Goal: Task Accomplishment & Management: Manage account settings

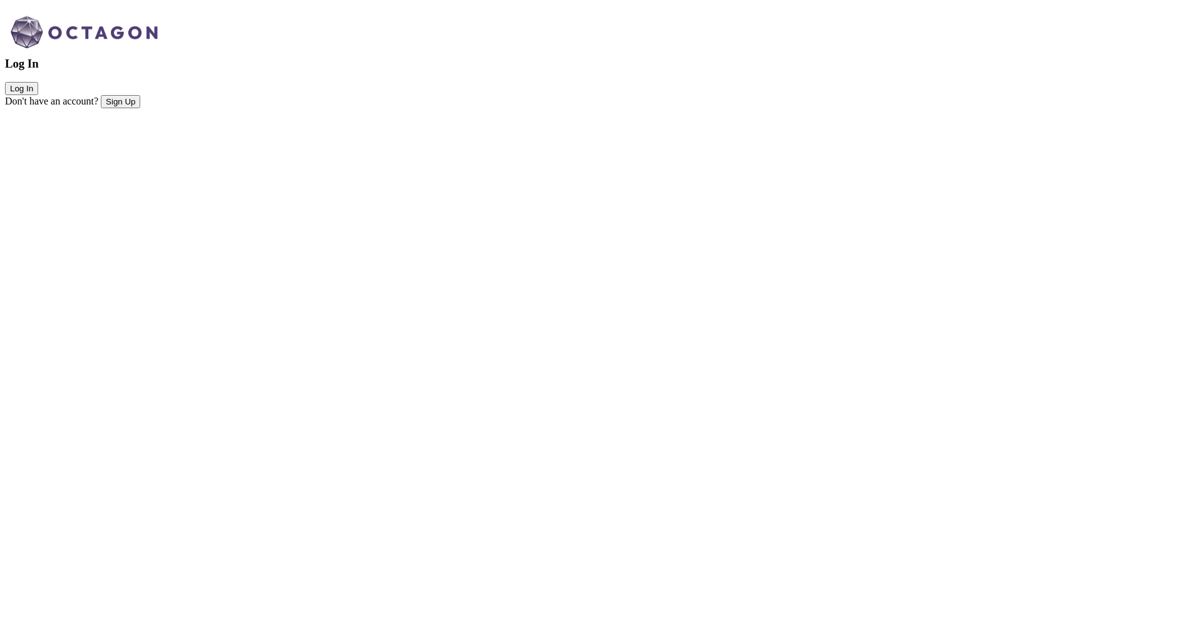
click at [38, 95] on button "Log In" at bounding box center [21, 88] width 33 height 13
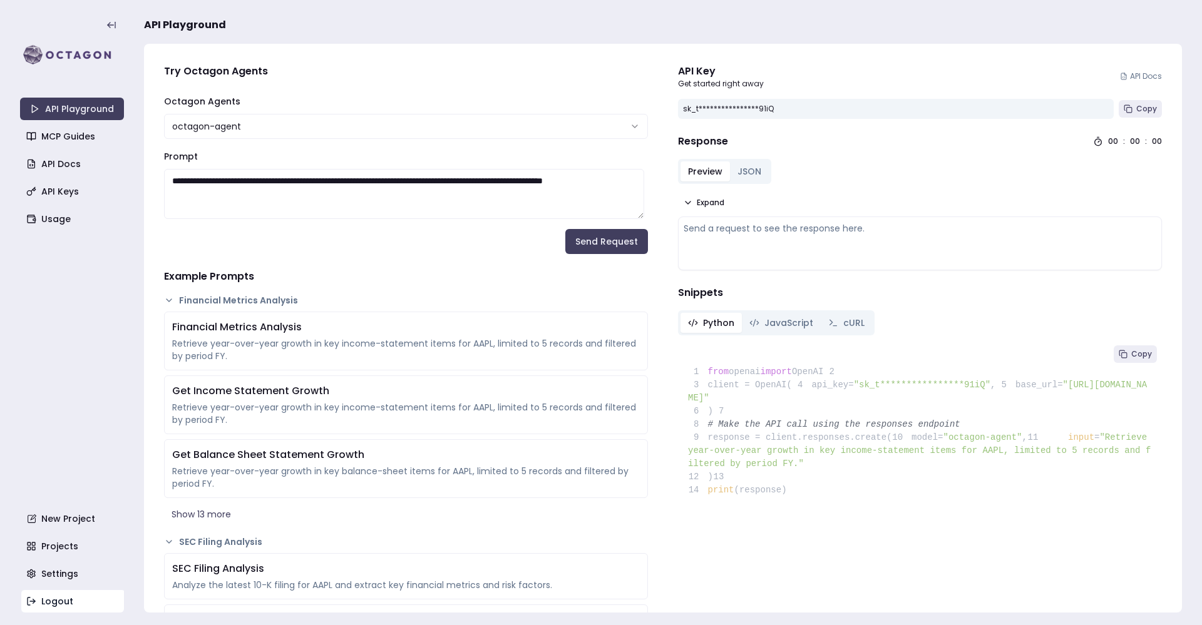
click at [61, 603] on link "Logout" at bounding box center [73, 601] width 104 height 23
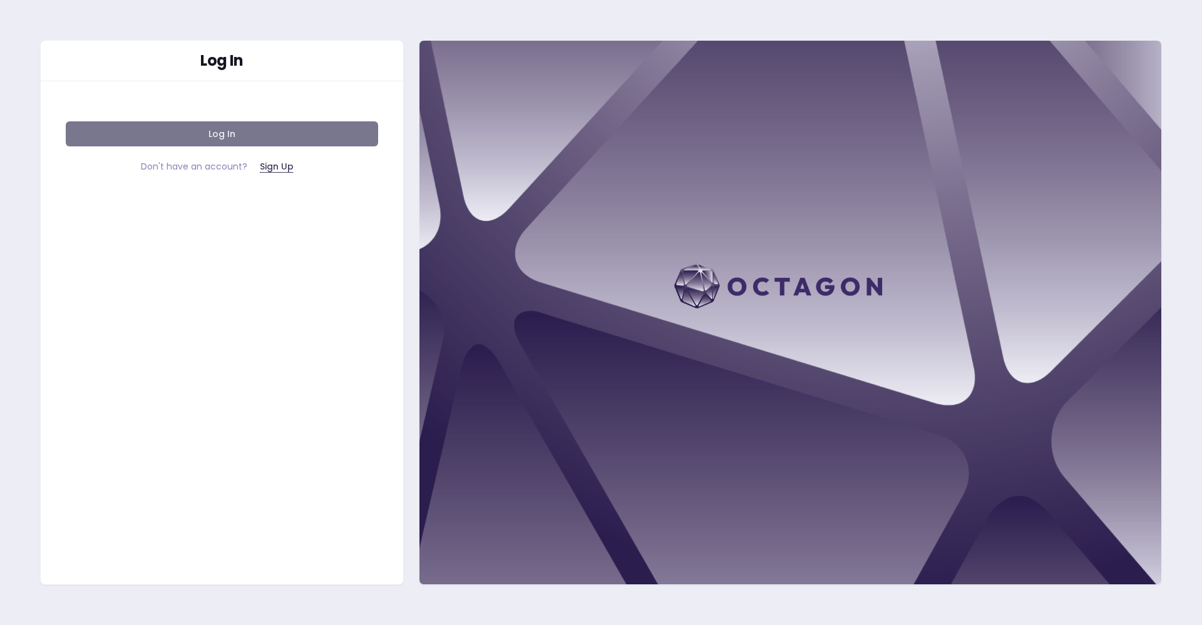
click at [247, 136] on button "Log In" at bounding box center [222, 133] width 312 height 25
click at [298, 130] on button "Log In" at bounding box center [222, 133] width 312 height 25
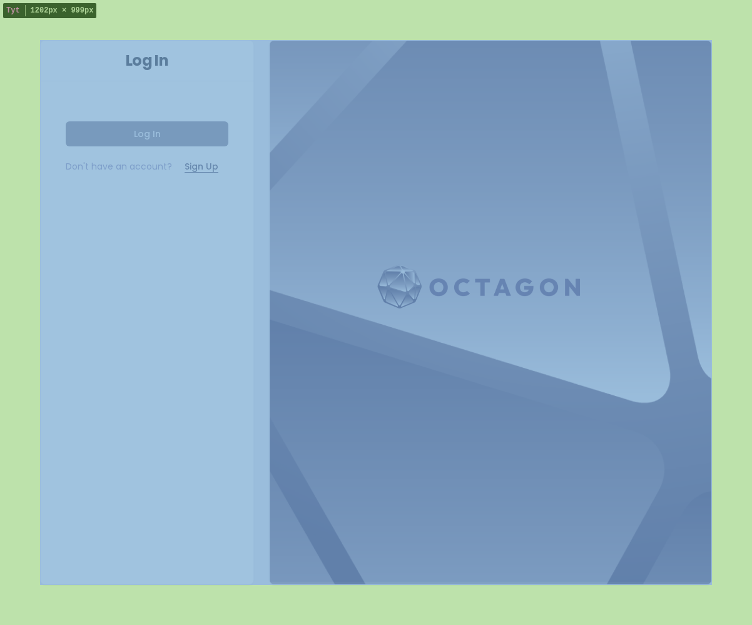
click at [186, 132] on button "Log In" at bounding box center [147, 133] width 163 height 25
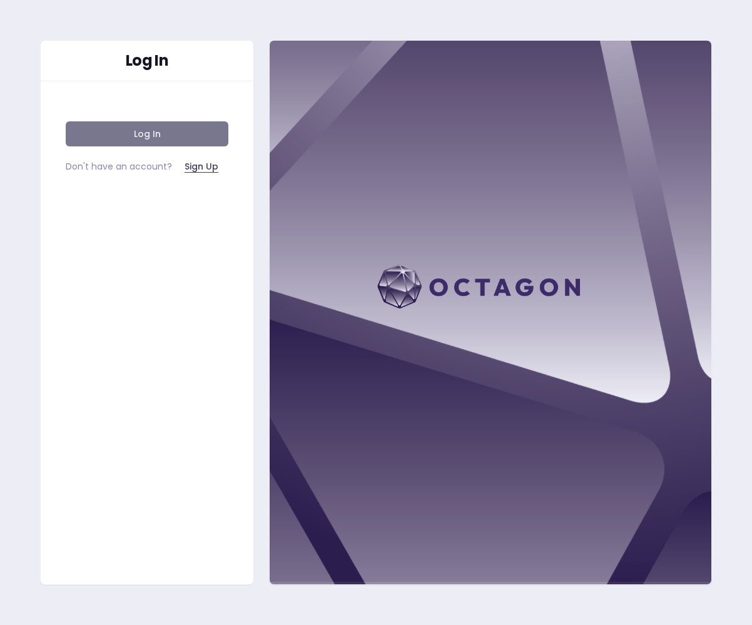
click at [167, 132] on button "Log In" at bounding box center [147, 133] width 163 height 25
click at [202, 132] on button "Log In" at bounding box center [147, 133] width 163 height 25
click at [202, 136] on button "Log In" at bounding box center [147, 133] width 163 height 25
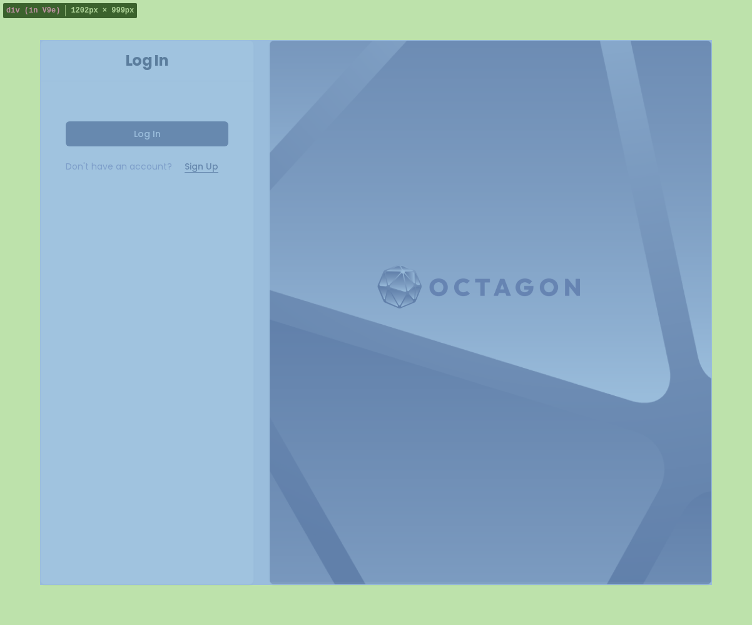
click at [14, 374] on div "Log In Log In Don't have an account? Sign Up" at bounding box center [376, 312] width 752 height 625
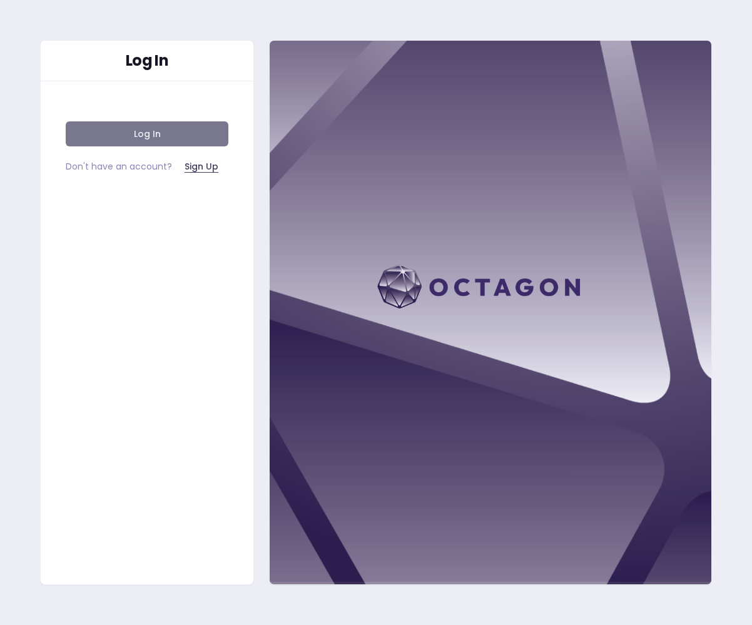
click at [143, 134] on button "Log In" at bounding box center [147, 133] width 163 height 25
click at [163, 138] on button "Log In" at bounding box center [147, 133] width 163 height 25
click at [144, 136] on button "Log In" at bounding box center [147, 133] width 163 height 25
click at [168, 136] on button "Log In" at bounding box center [147, 133] width 163 height 25
